Goal: Transaction & Acquisition: Purchase product/service

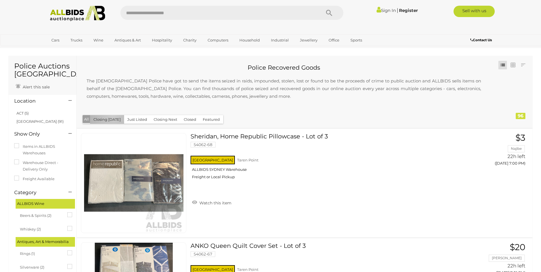
click at [113, 115] on button "Closing [DATE]" at bounding box center [107, 119] width 34 height 9
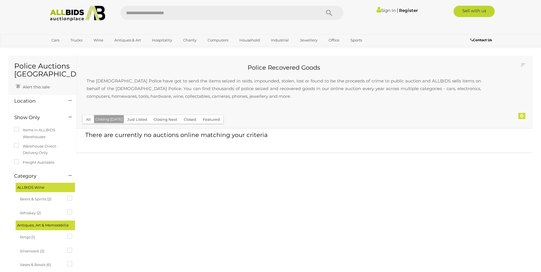
click at [140, 120] on button "Just Listed" at bounding box center [137, 119] width 27 height 9
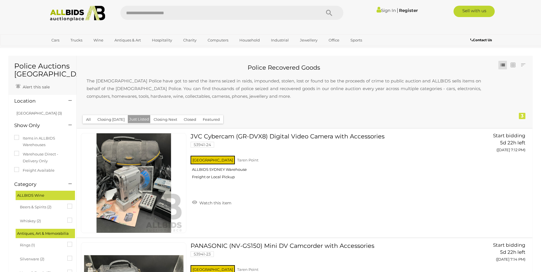
click at [165, 122] on button "Closing Next" at bounding box center [165, 119] width 30 height 9
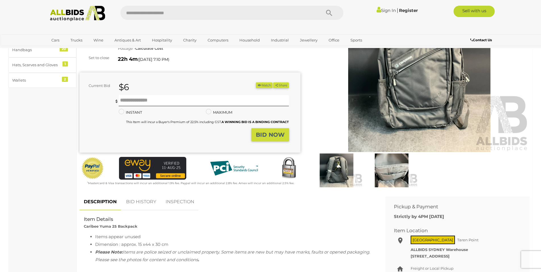
scroll to position [28, 0]
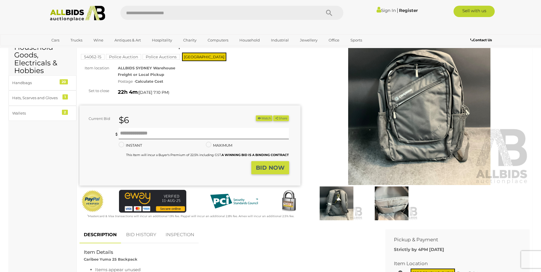
click at [145, 82] on strong "Calculate Cost" at bounding box center [149, 81] width 28 height 5
